Goal: Complete application form

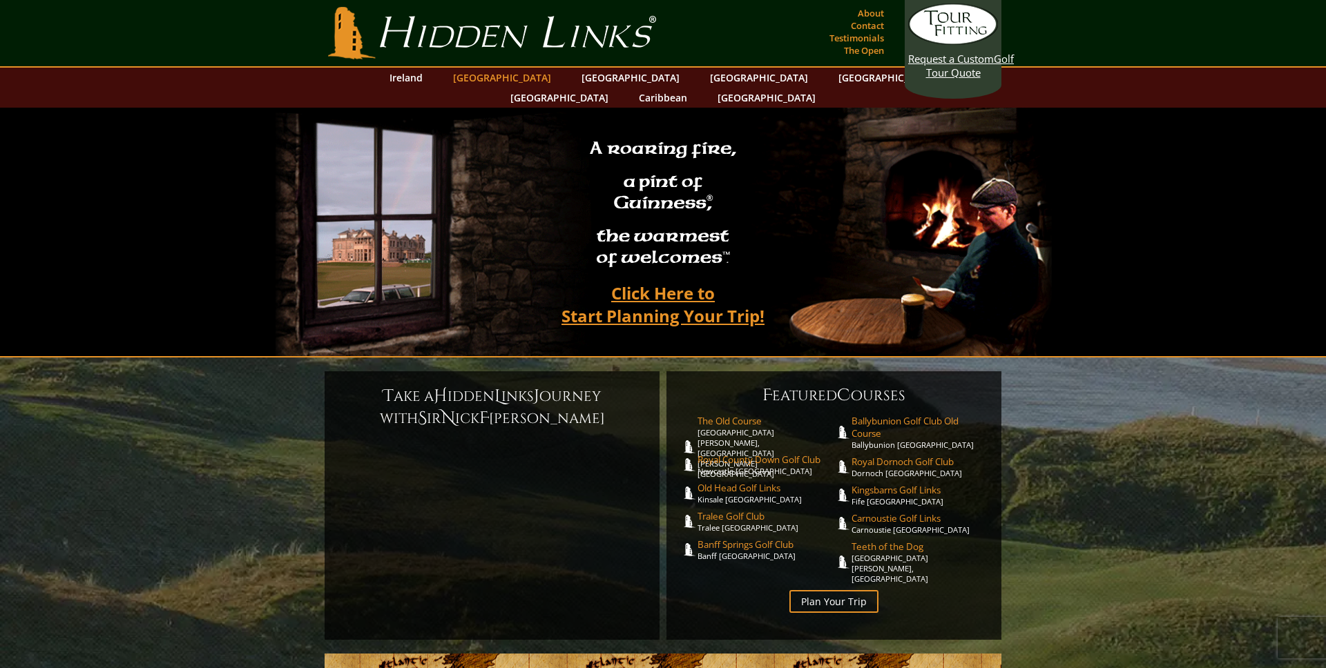
click at [510, 78] on link "[GEOGRAPHIC_DATA]" at bounding box center [502, 78] width 112 height 20
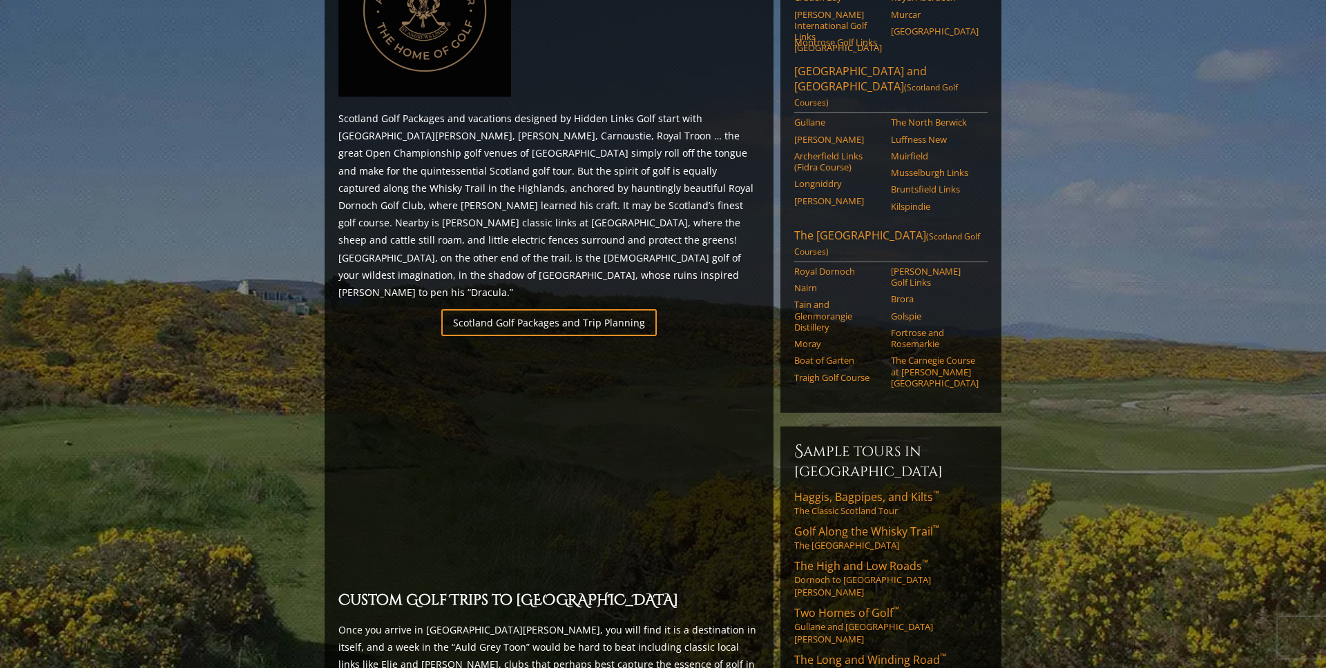
scroll to position [739, 0]
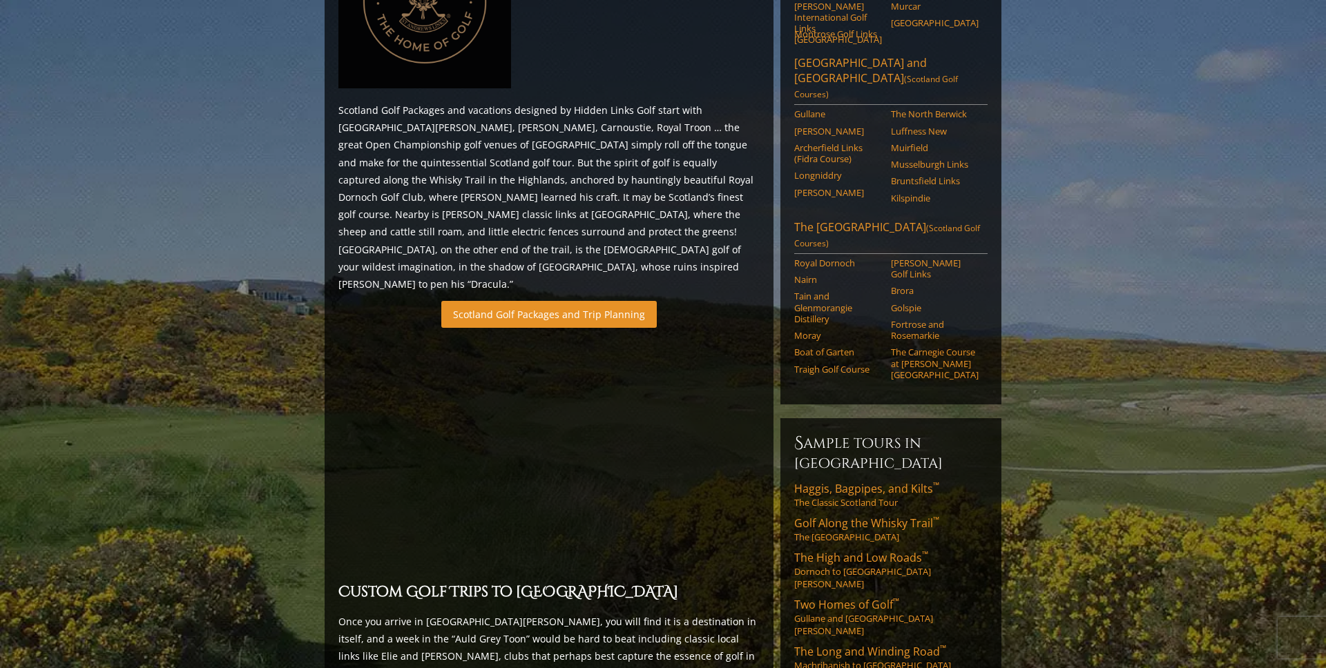
click at [548, 301] on link "Scotland Golf Packages and Trip Planning" at bounding box center [548, 314] width 215 height 27
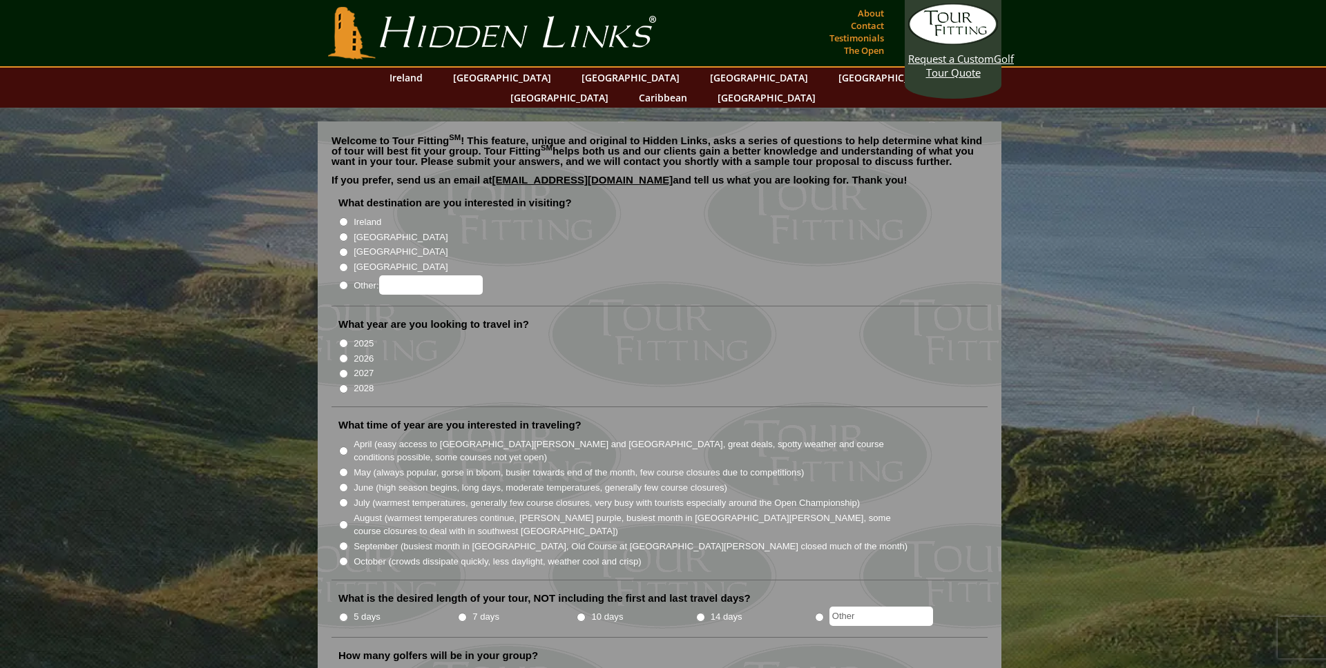
click at [343, 385] on input "2028" at bounding box center [343, 389] width 9 height 9
radio input "true"
click at [342, 233] on input "[GEOGRAPHIC_DATA]" at bounding box center [343, 237] width 9 height 9
radio input "true"
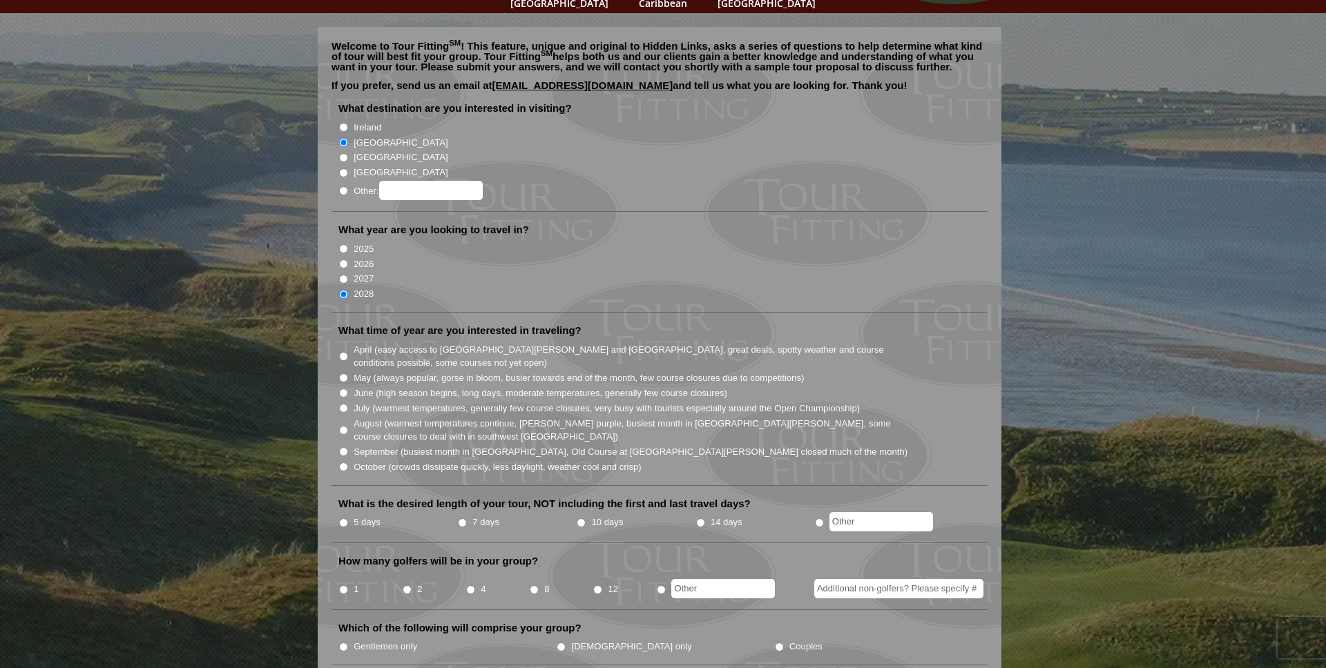
scroll to position [111, 0]
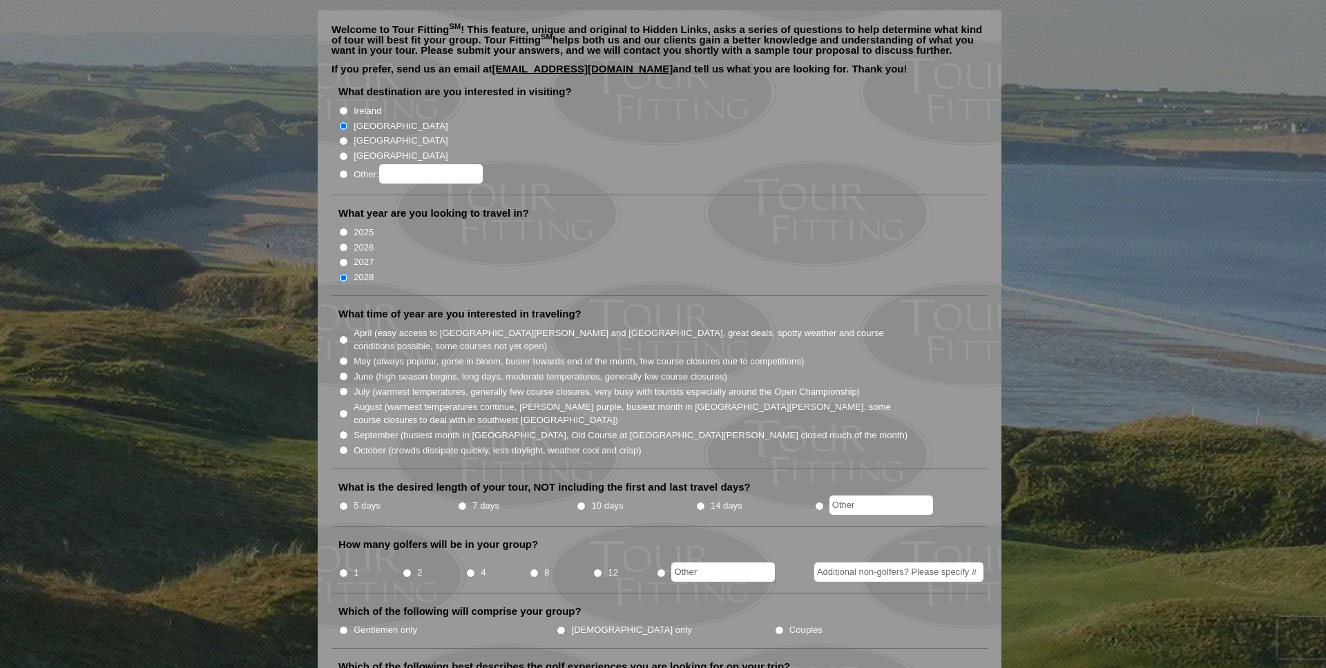
click at [344, 446] on input "October (crowds dissipate quickly, less daylight, weather cool and crisp)" at bounding box center [343, 450] width 9 height 9
radio input "true"
click at [344, 502] on input "5 days" at bounding box center [343, 506] width 9 height 9
radio input "true"
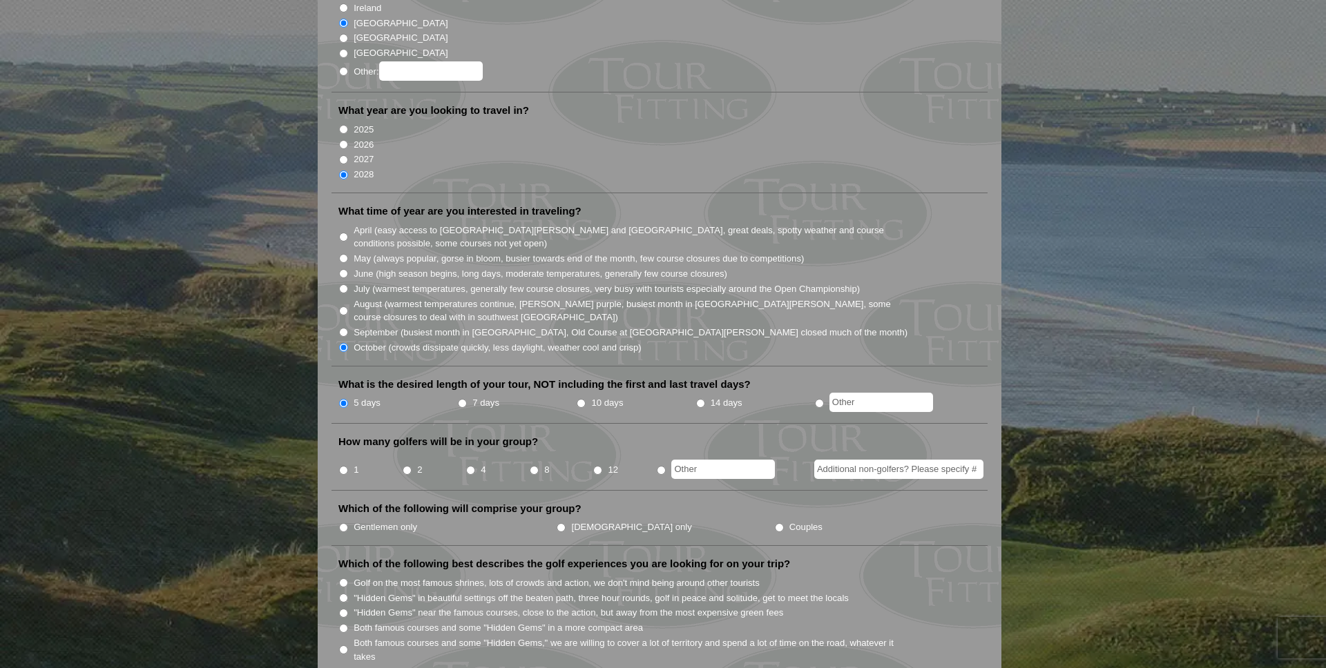
scroll to position [237, 0]
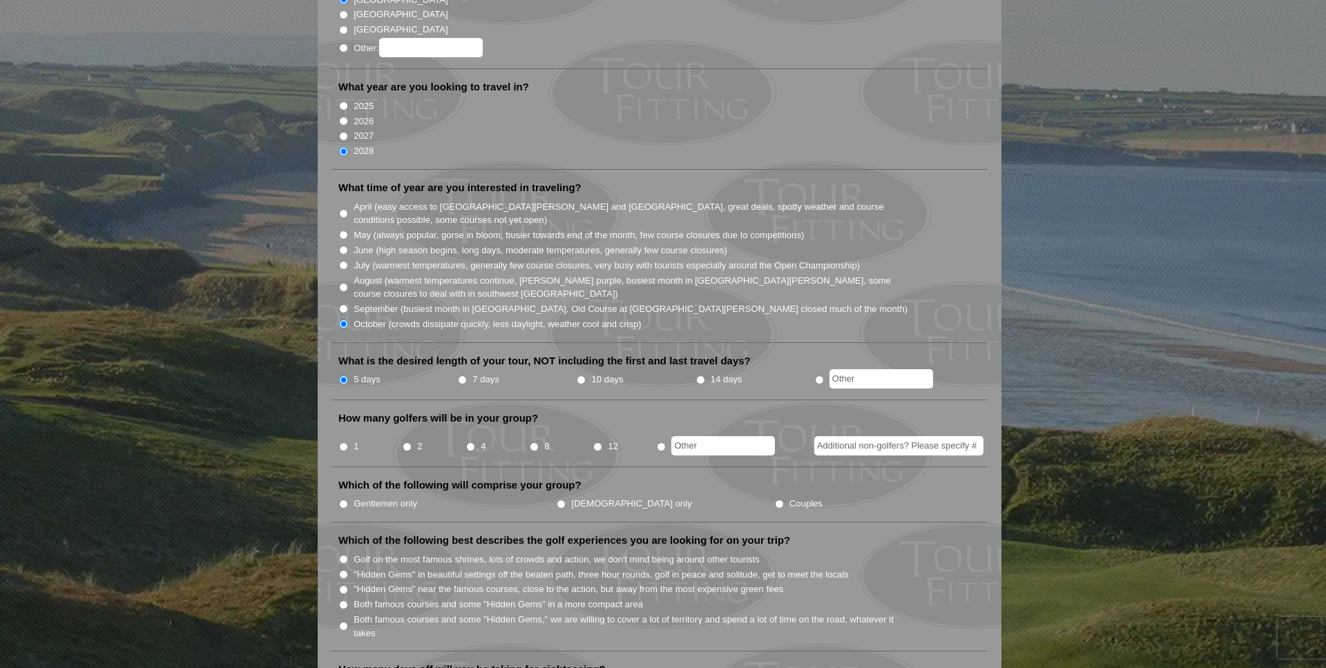
click at [469, 443] on input "4" at bounding box center [470, 447] width 9 height 9
radio input "true"
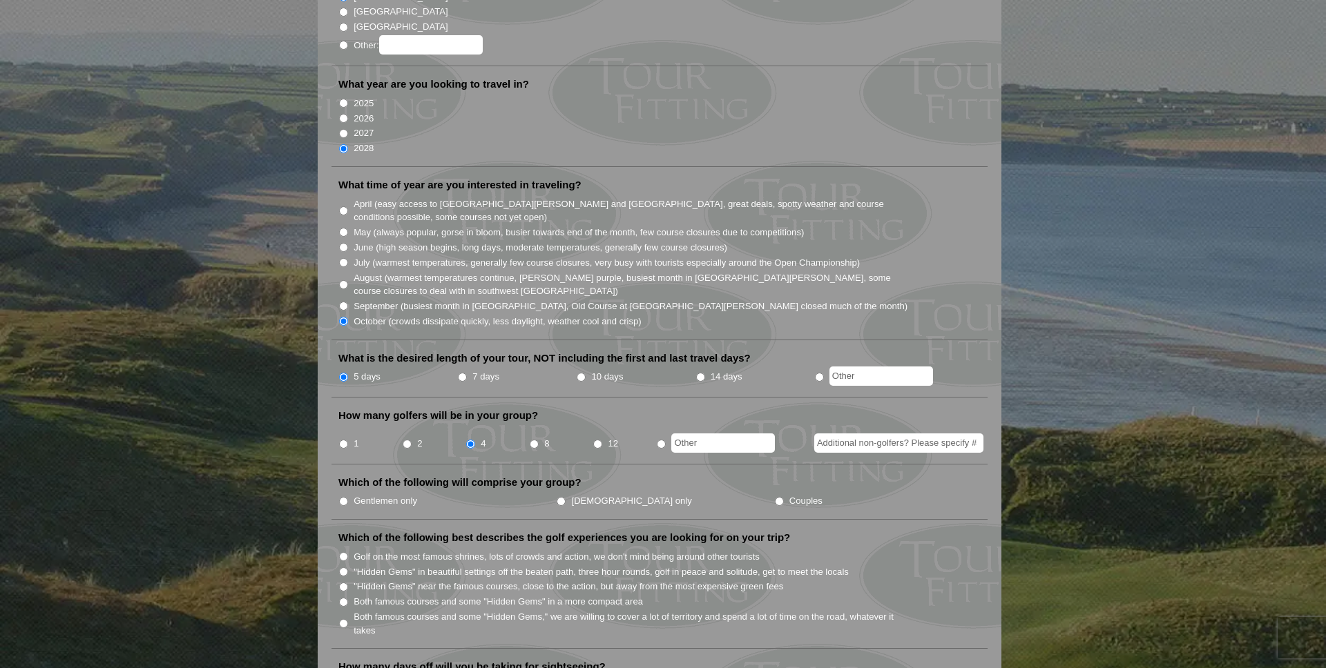
click at [343, 497] on input "Gentlemen only" at bounding box center [343, 501] width 9 height 9
radio input "true"
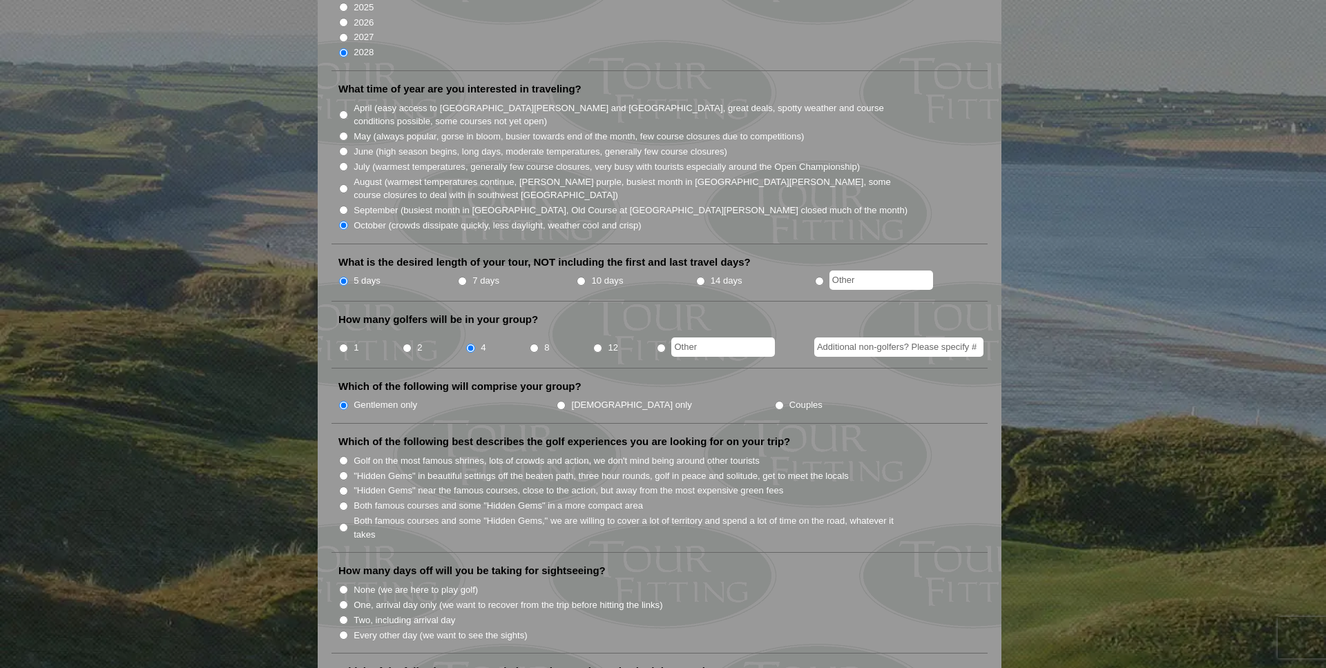
scroll to position [349, 0]
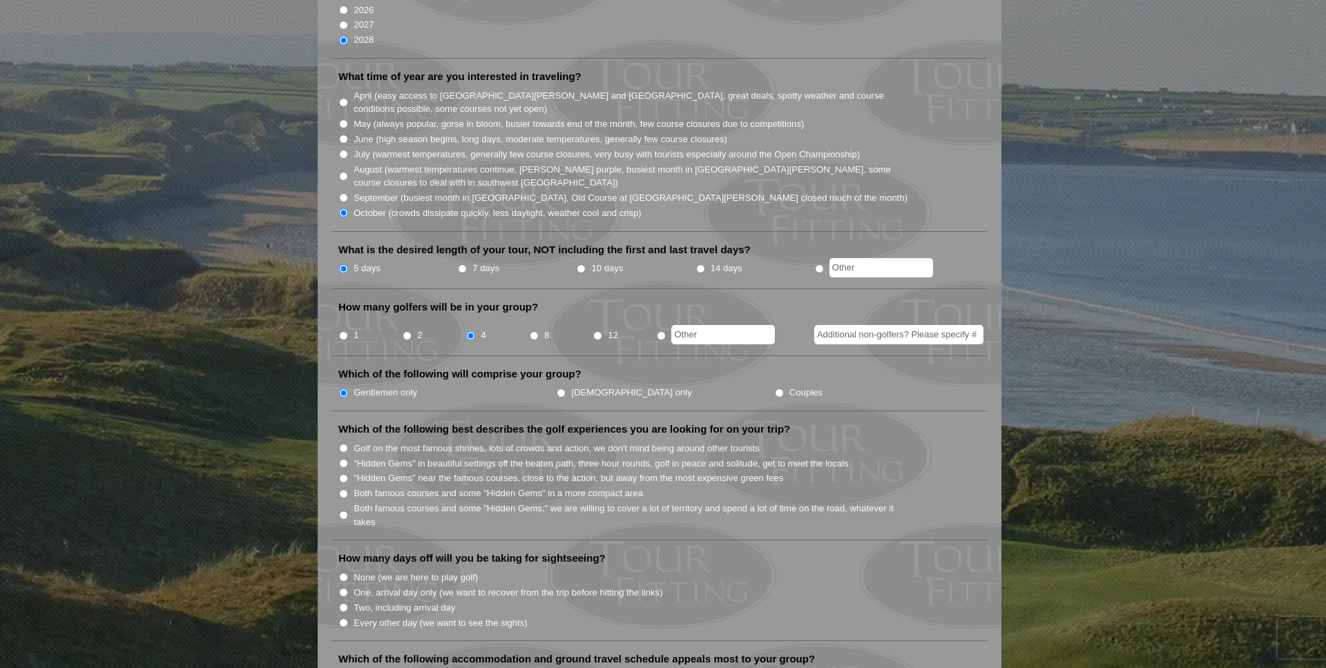
click at [344, 489] on input "Both famous courses and some "Hidden Gems" in a more compact area" at bounding box center [343, 493] width 9 height 9
radio input "true"
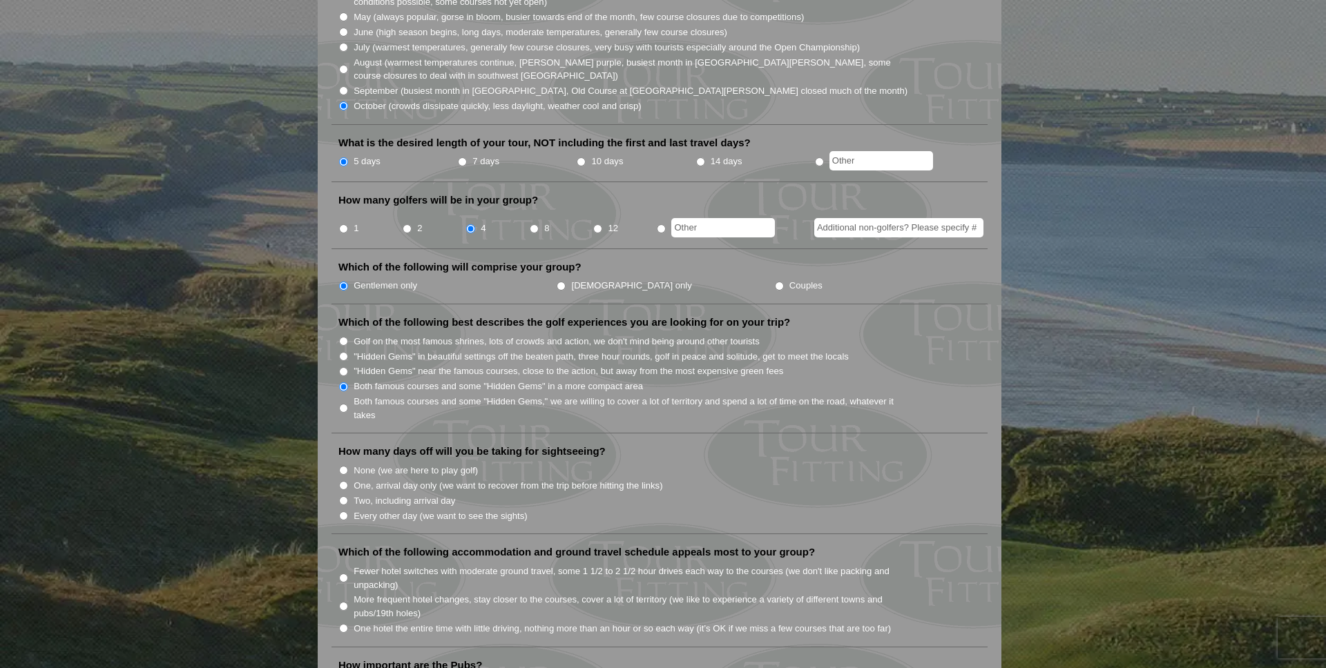
scroll to position [460, 0]
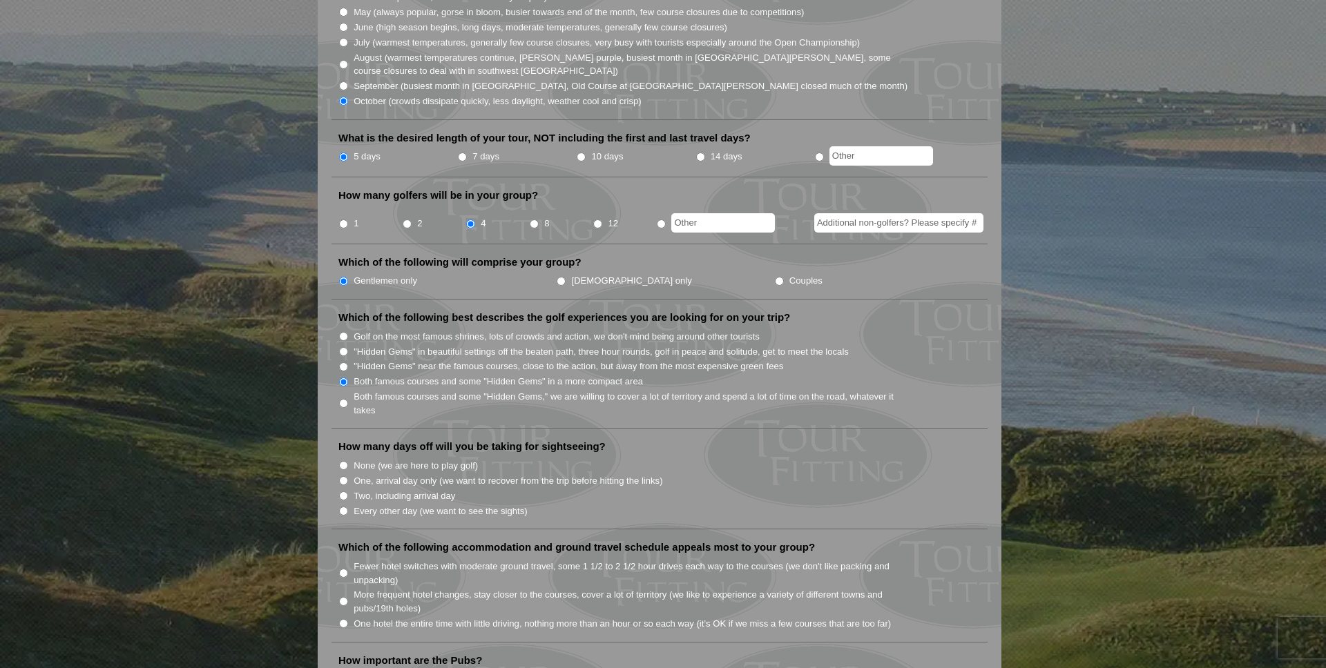
drag, startPoint x: 343, startPoint y: 477, endPoint x: 385, endPoint y: 475, distance: 42.2
click at [344, 492] on input "Two, including arrival day" at bounding box center [343, 496] width 9 height 9
radio input "true"
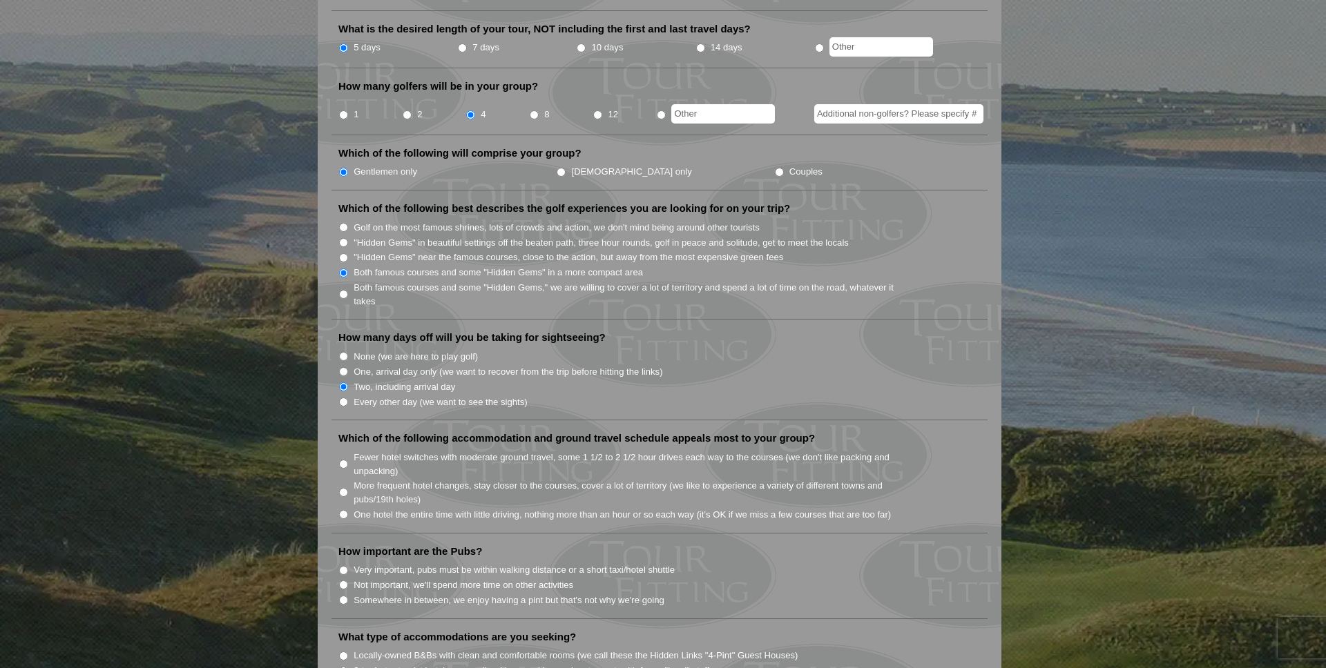
scroll to position [568, 0]
drag, startPoint x: 342, startPoint y: 497, endPoint x: 353, endPoint y: 496, distance: 10.4
click at [344, 512] on input "One hotel the entire time with little driving, nothing more than an hour or so …" at bounding box center [343, 516] width 9 height 9
radio input "true"
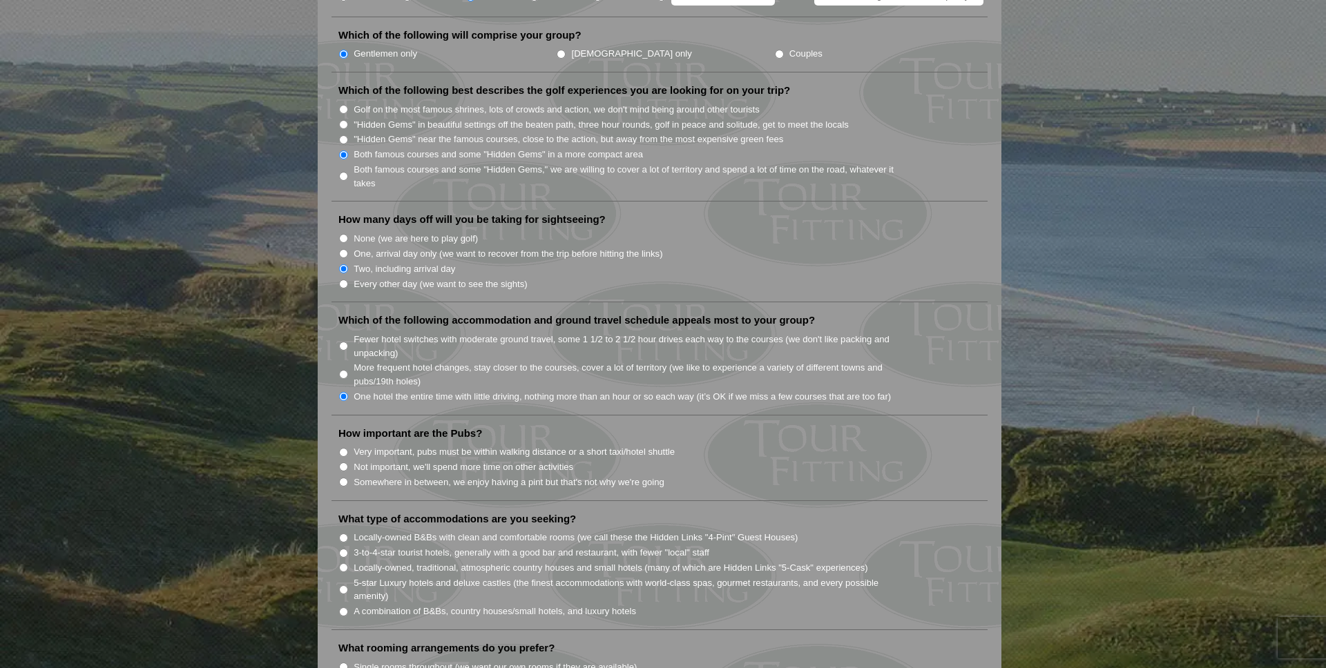
scroll to position [689, 0]
drag, startPoint x: 345, startPoint y: 447, endPoint x: 380, endPoint y: 443, distance: 35.4
click at [345, 461] on input "Not important, we'll spend more time on other activities" at bounding box center [343, 465] width 9 height 9
radio input "true"
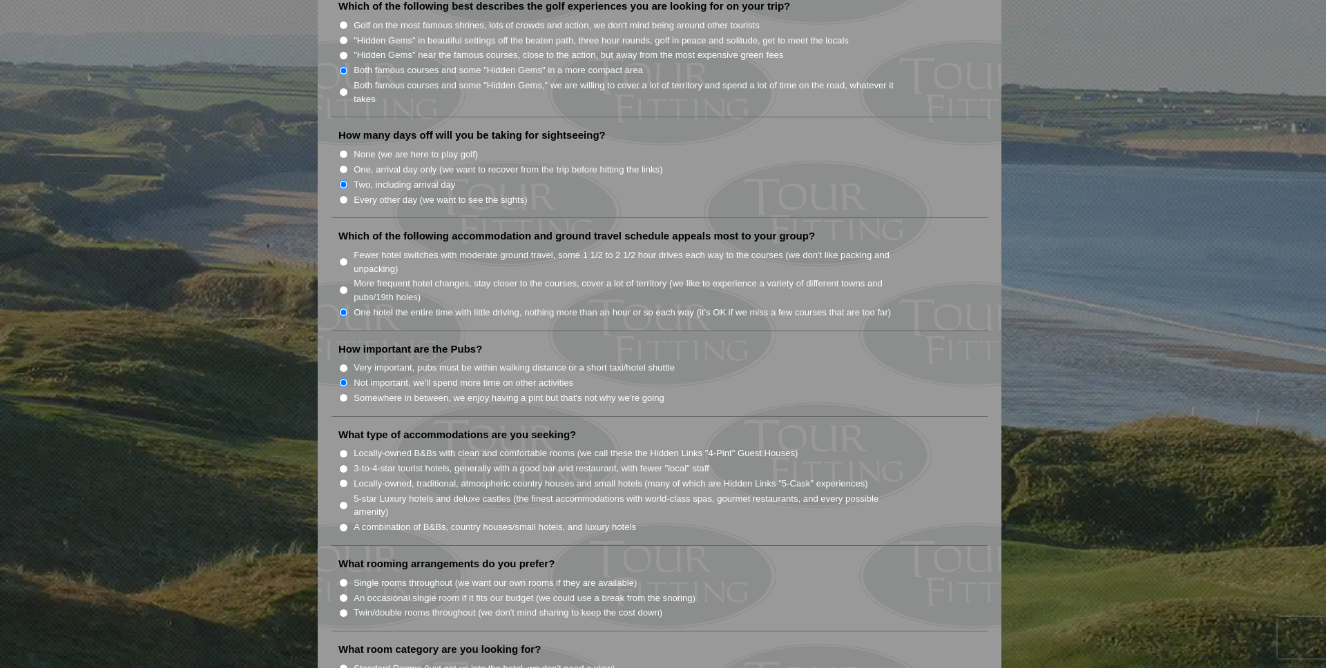
scroll to position [778, 0]
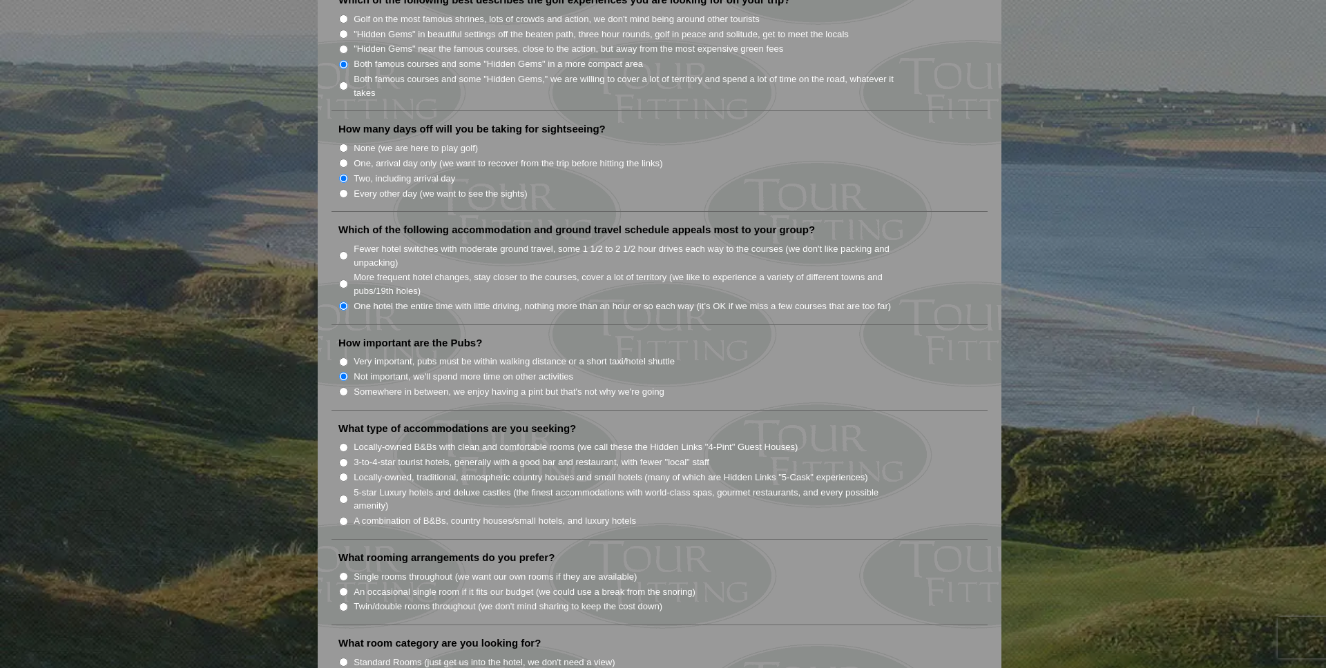
click at [340, 458] on input "3-to-4-star tourist hotels, generally with a good bar and restaurant, with fewe…" at bounding box center [343, 462] width 9 height 9
radio input "true"
click at [342, 443] on input "Locally-owned B&Bs with clean and comfortable rooms (we call these the Hidden L…" at bounding box center [343, 447] width 9 height 9
radio input "true"
click at [344, 458] on input "3-to-4-star tourist hotels, generally with a good bar and restaurant, with fewe…" at bounding box center [343, 462] width 9 height 9
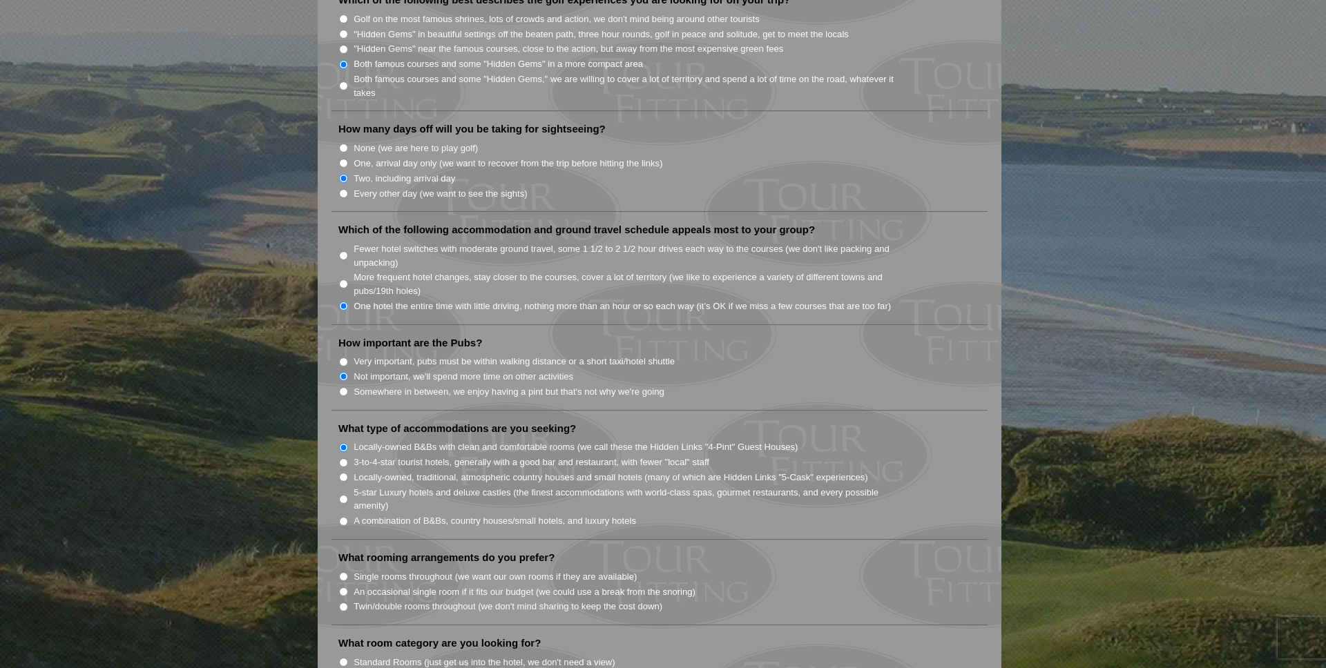
radio input "true"
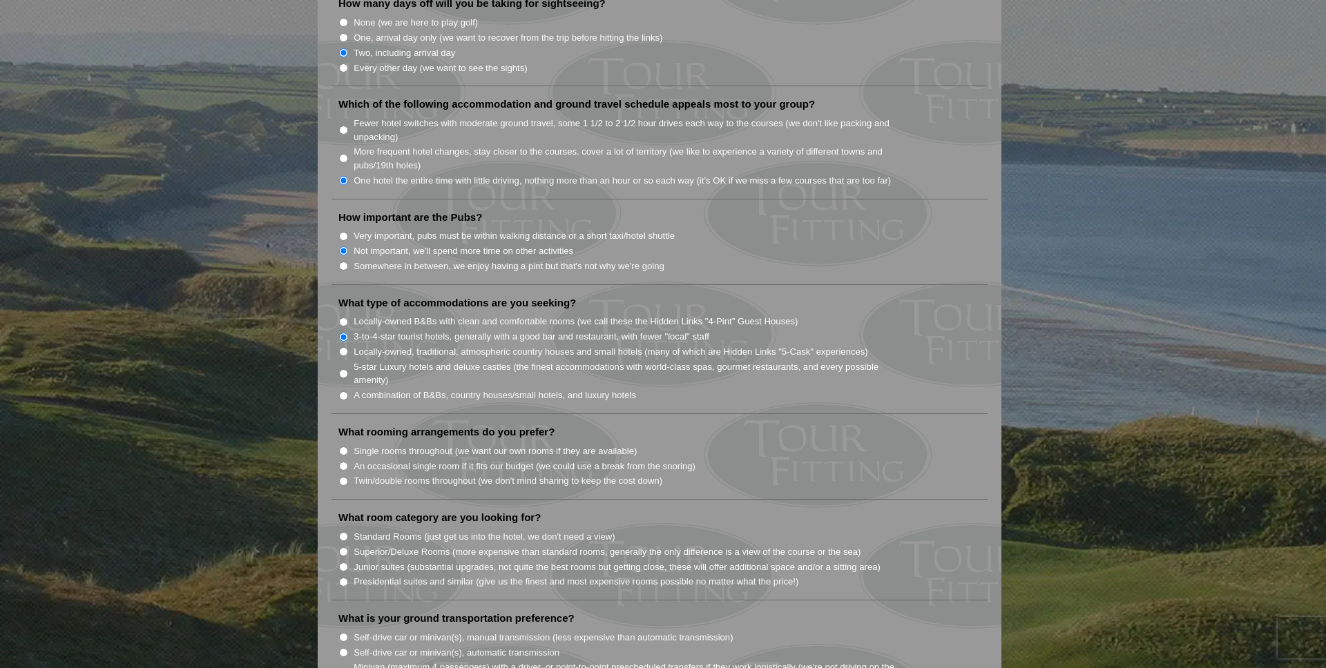
scroll to position [907, 0]
drag, startPoint x: 340, startPoint y: 431, endPoint x: 365, endPoint y: 435, distance: 24.5
click at [342, 443] on input "Single rooms throughout (we want our own rooms if they are available)" at bounding box center [343, 447] width 9 height 9
radio input "true"
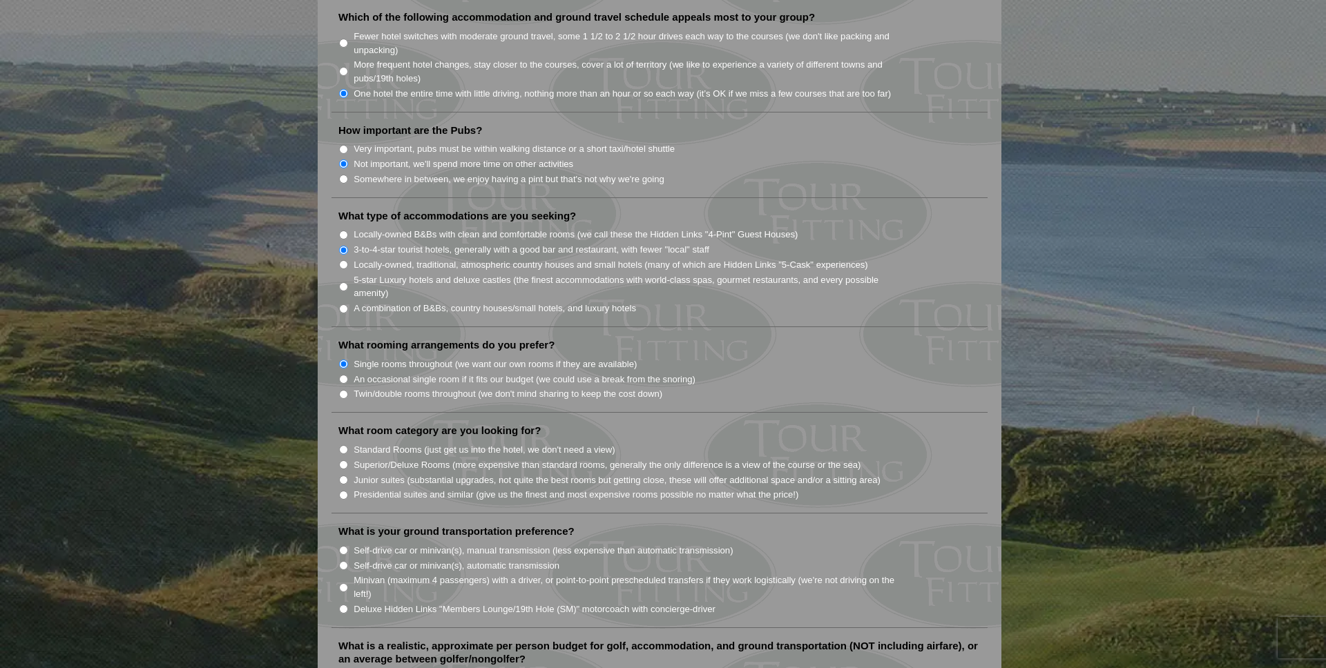
scroll to position [993, 0]
drag, startPoint x: 341, startPoint y: 431, endPoint x: 362, endPoint y: 431, distance: 21.4
click at [341, 443] on input "Standard Rooms (just get us into the hotel, we don't need a view)" at bounding box center [343, 447] width 9 height 9
radio input "true"
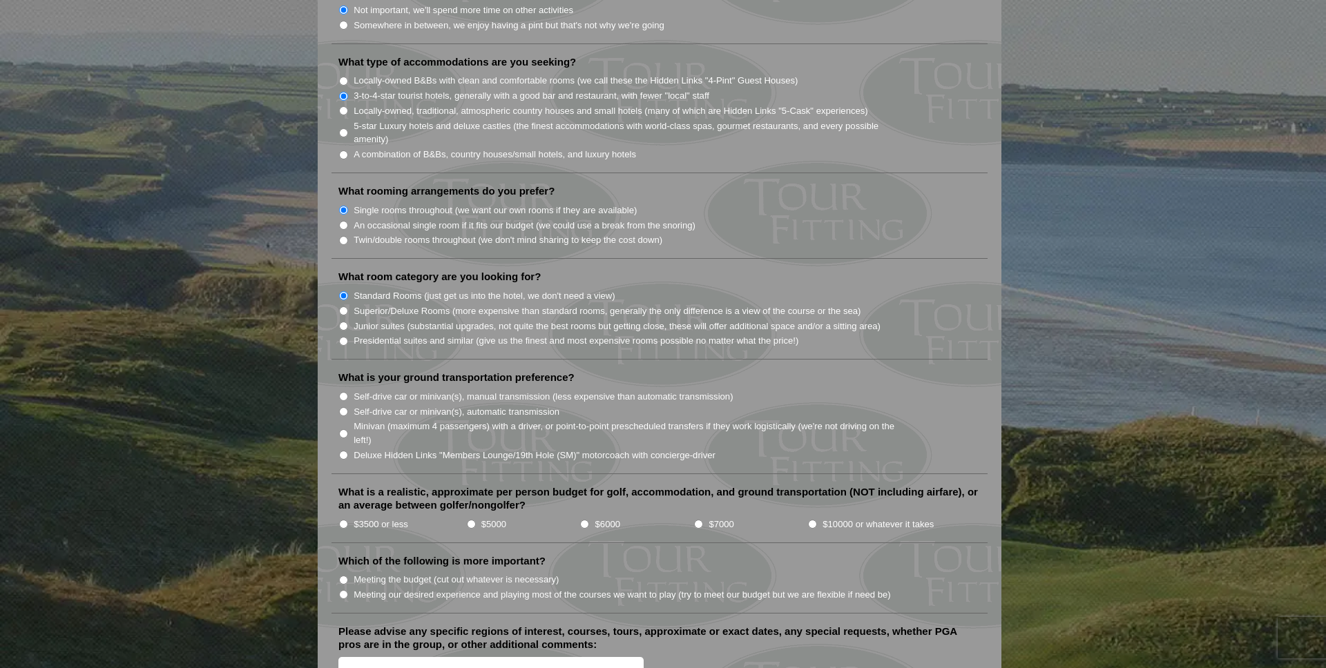
scroll to position [1145, 0]
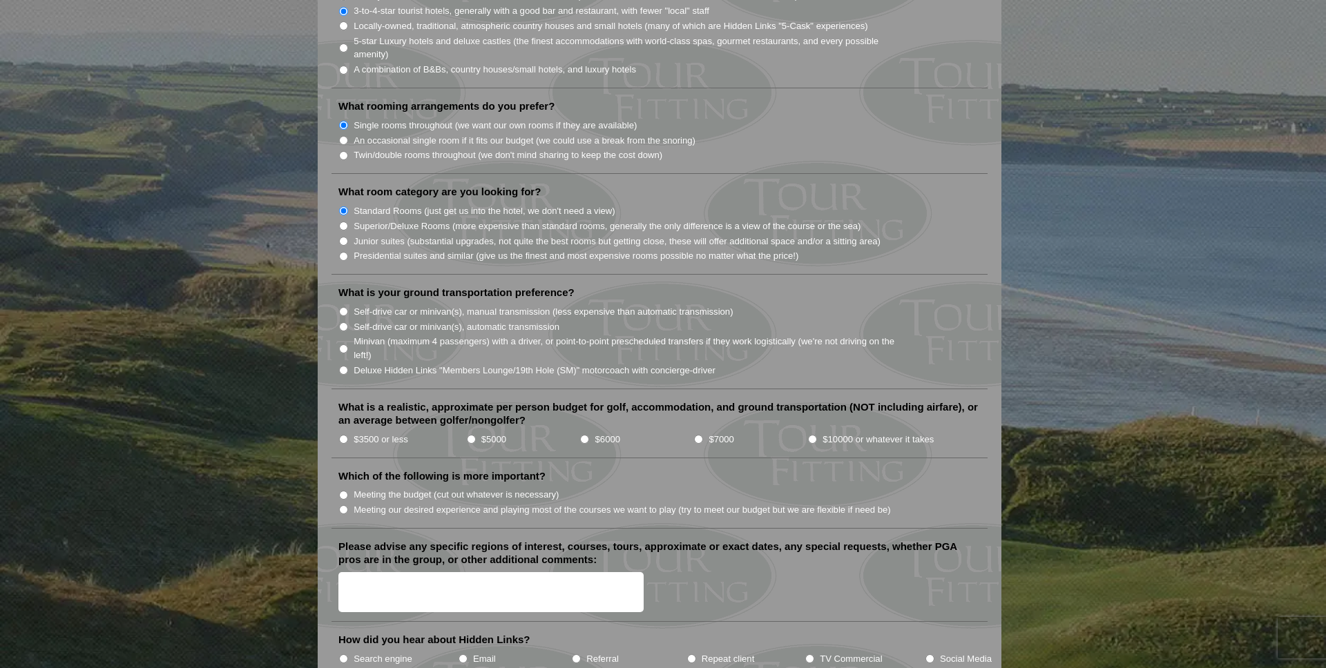
drag, startPoint x: 344, startPoint y: 422, endPoint x: 380, endPoint y: 423, distance: 36.6
click at [344, 435] on input "$3500 or less" at bounding box center [343, 439] width 9 height 9
radio input "true"
